Goal: Task Accomplishment & Management: Use online tool/utility

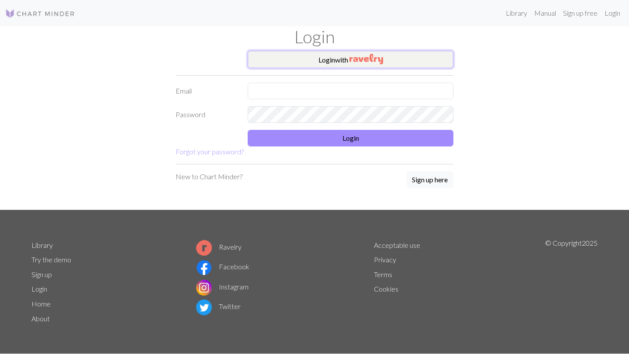
click at [317, 60] on button "Login with" at bounding box center [351, 59] width 206 height 17
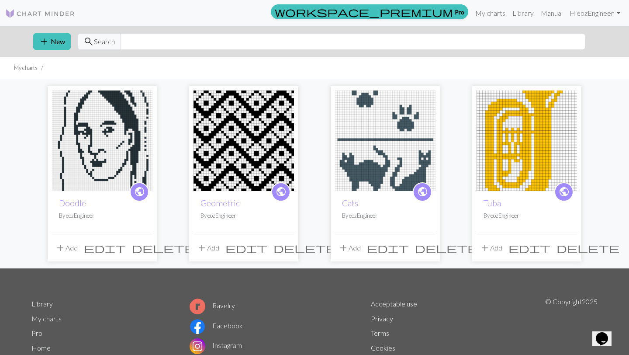
click at [382, 152] on img at bounding box center [385, 140] width 101 height 101
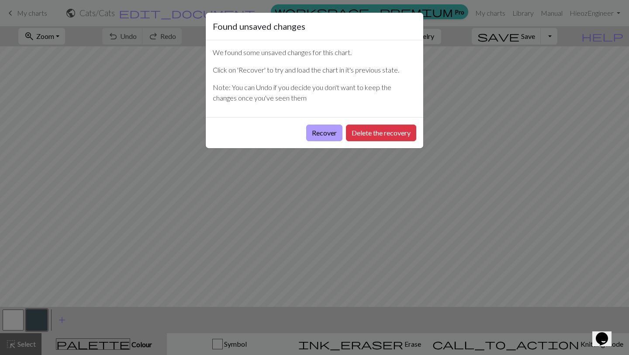
click at [331, 135] on button "Recover" at bounding box center [324, 133] width 36 height 17
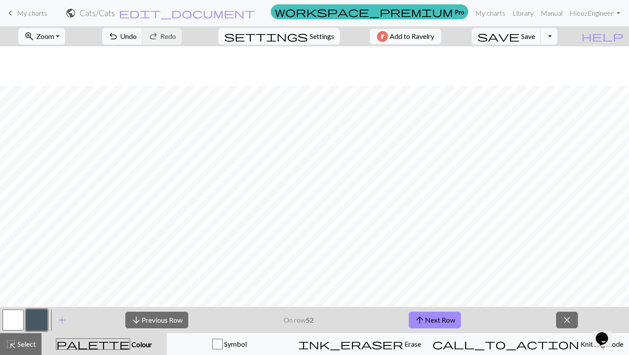
scroll to position [174, 0]
click at [153, 323] on button "arrow_downward Previous Row" at bounding box center [156, 320] width 63 height 17
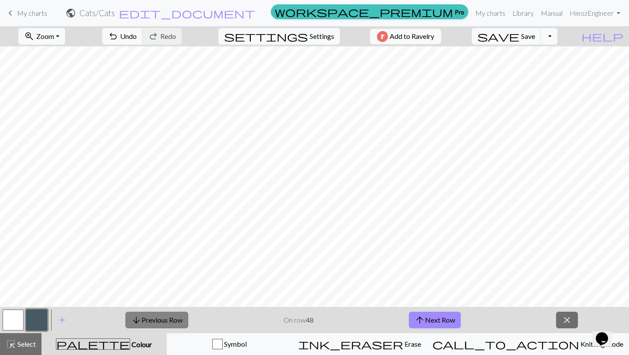
click at [153, 323] on button "arrow_downward Previous Row" at bounding box center [156, 320] width 63 height 17
click at [18, 346] on span "Select" at bounding box center [26, 344] width 20 height 8
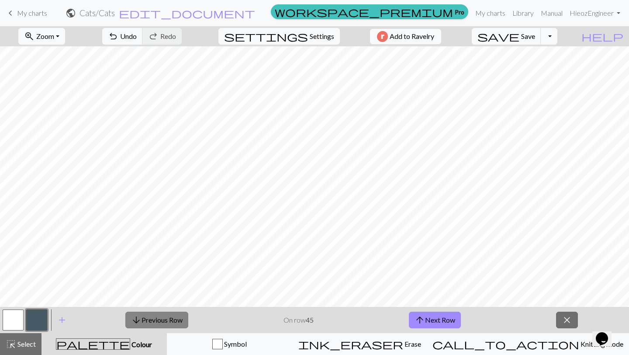
click at [162, 320] on button "arrow_downward Previous Row" at bounding box center [156, 320] width 63 height 17
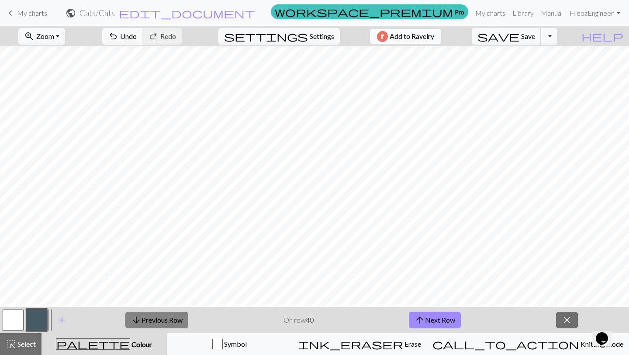
click at [162, 320] on button "arrow_downward Previous Row" at bounding box center [156, 320] width 63 height 17
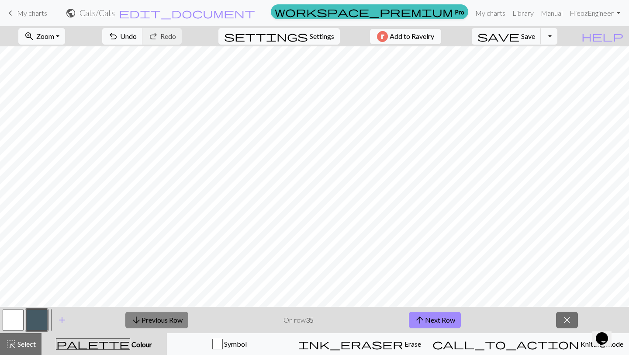
click at [162, 320] on button "arrow_downward Previous Row" at bounding box center [156, 320] width 63 height 17
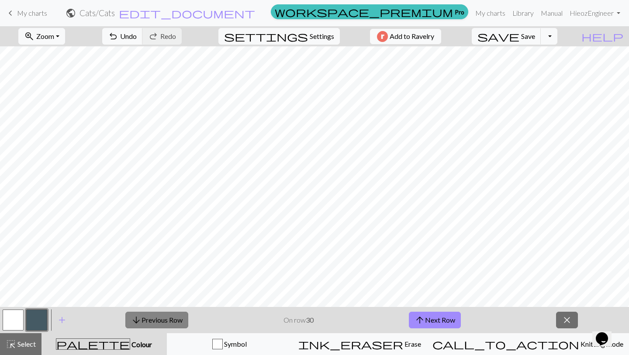
click at [162, 320] on button "arrow_downward Previous Row" at bounding box center [156, 320] width 63 height 17
click at [158, 317] on button "arrow_downward Previous Row" at bounding box center [156, 320] width 63 height 17
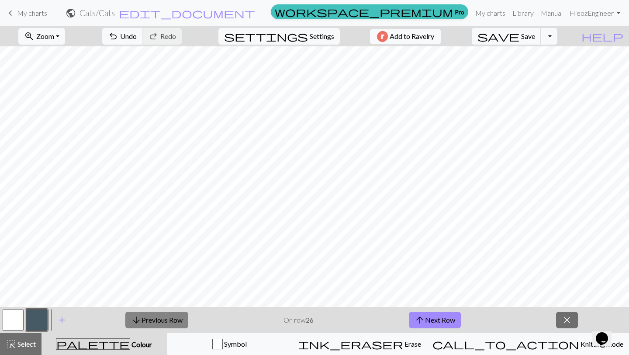
click at [158, 317] on button "arrow_downward Previous Row" at bounding box center [156, 320] width 63 height 17
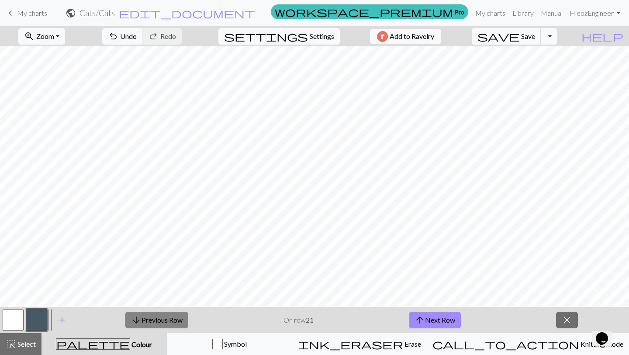
click at [158, 317] on button "arrow_downward Previous Row" at bounding box center [156, 320] width 63 height 17
